Goal: Find specific page/section

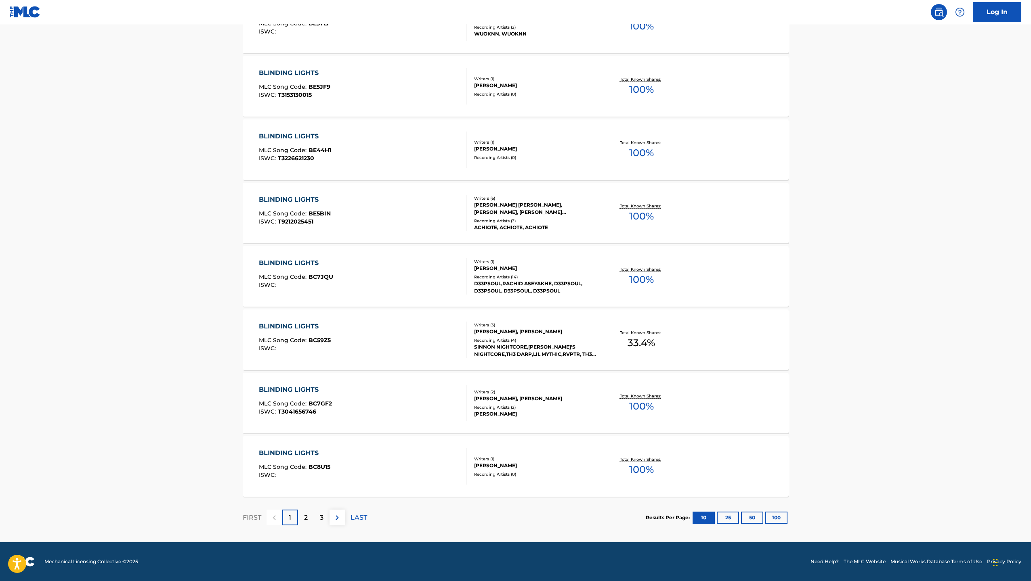
click at [725, 520] on button "25" at bounding box center [728, 518] width 22 height 12
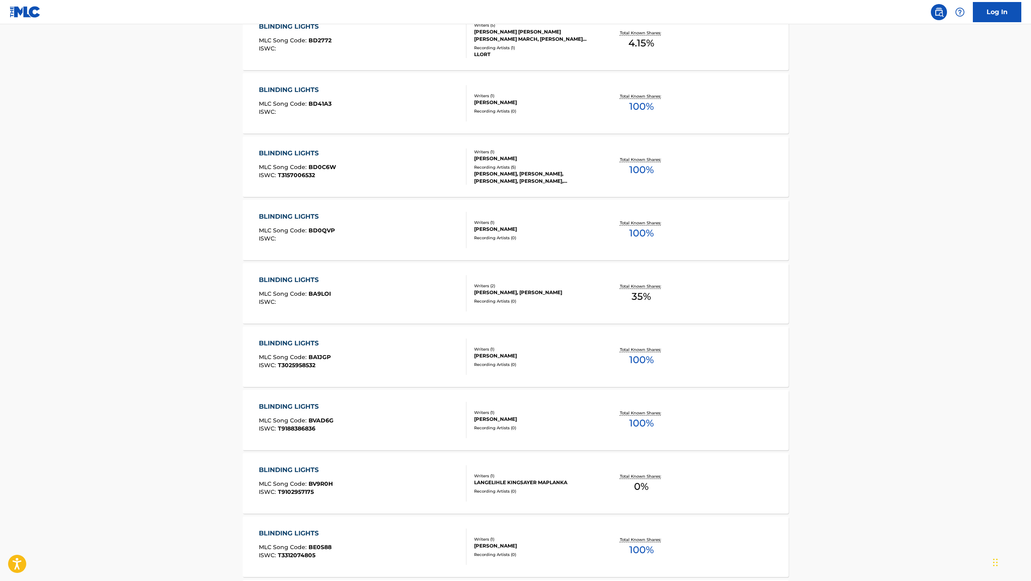
scroll to position [1358, 0]
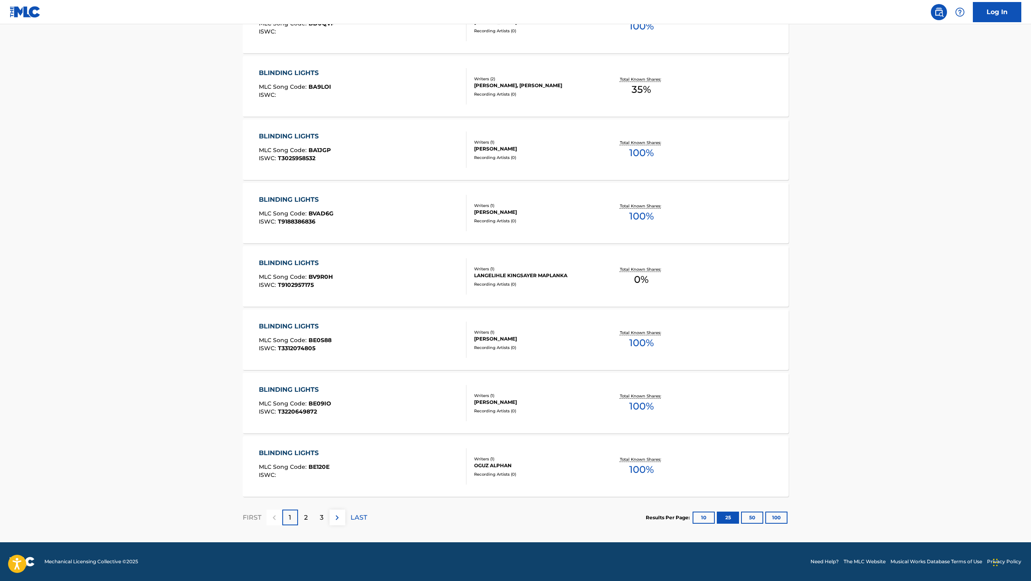
click at [703, 520] on button "10" at bounding box center [703, 518] width 22 height 12
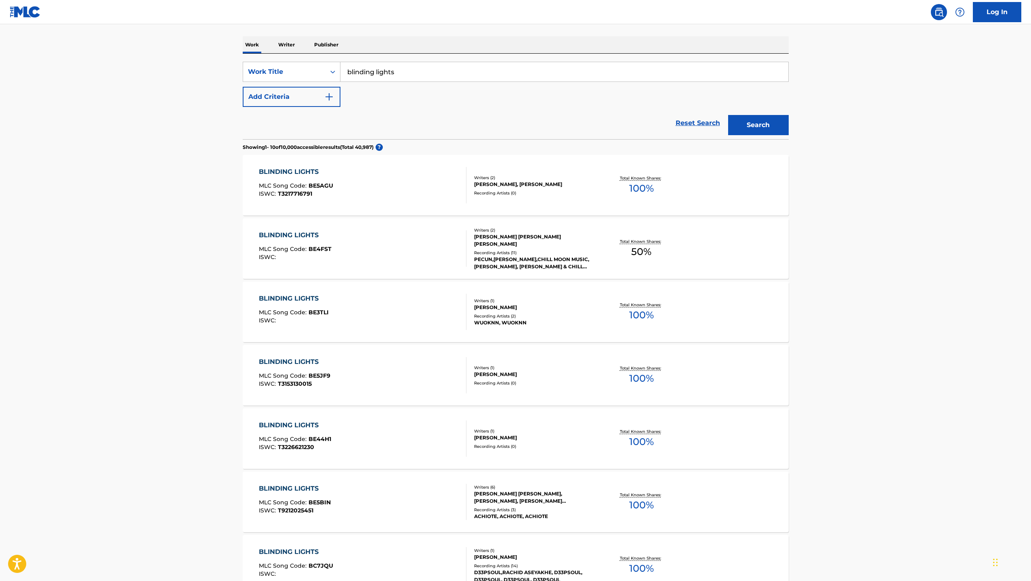
scroll to position [0, 0]
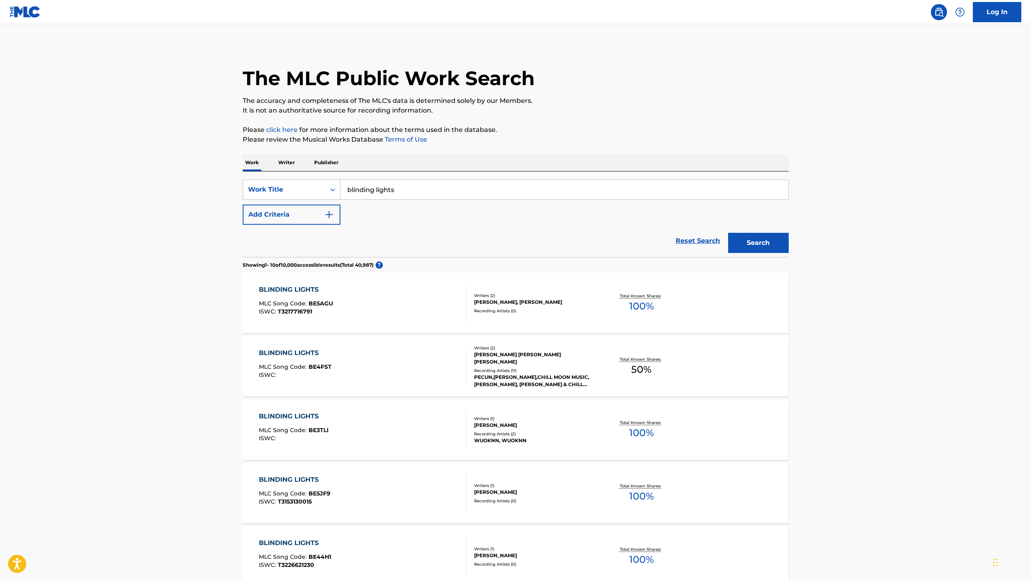
click at [292, 168] on p "Writer" at bounding box center [286, 162] width 21 height 17
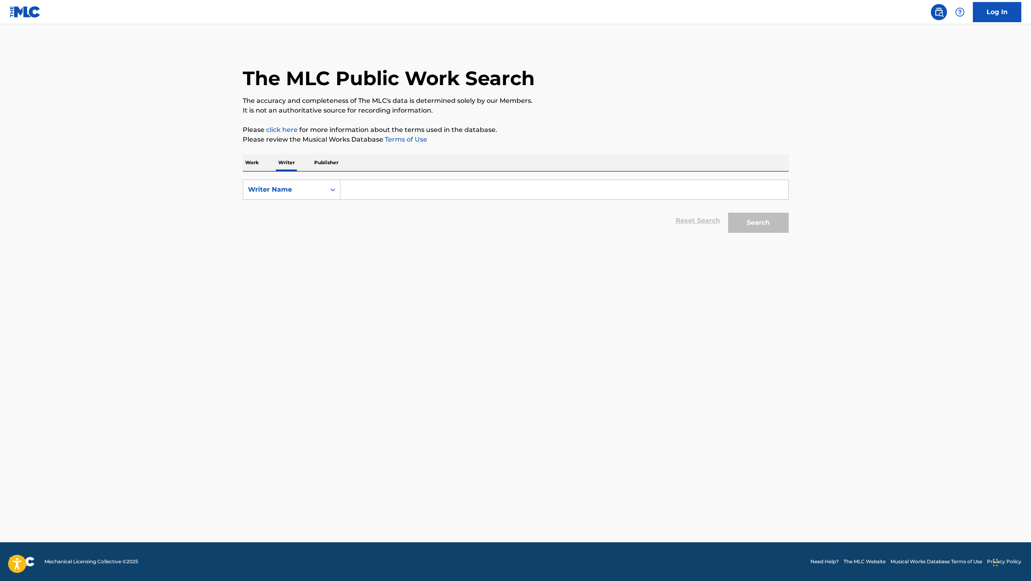
click at [266, 163] on div "Work Writer Publisher" at bounding box center [516, 162] width 546 height 17
click at [256, 163] on p "Work" at bounding box center [252, 162] width 19 height 17
click at [289, 183] on div "Work Title" at bounding box center [284, 189] width 82 height 15
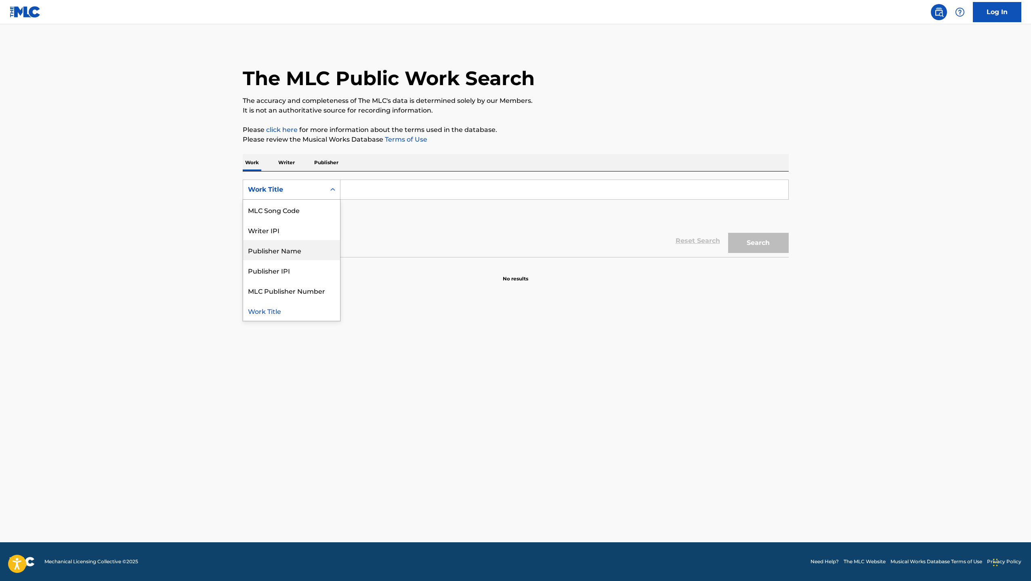
click at [419, 241] on div "Reset Search Search" at bounding box center [516, 241] width 546 height 32
click at [375, 196] on input "Search Form" at bounding box center [564, 189] width 448 height 19
